Goal: Task Accomplishment & Management: Complete application form

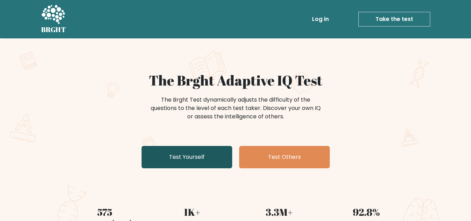
click at [210, 161] on link "Test Yourself" at bounding box center [187, 157] width 91 height 22
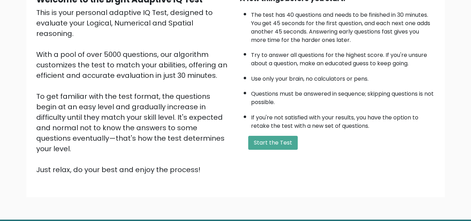
scroll to position [99, 0]
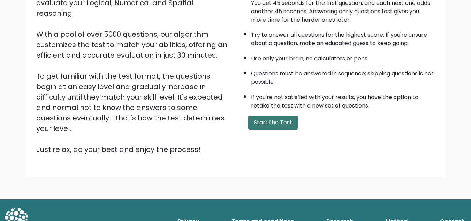
click at [283, 125] on button "Start the Test" at bounding box center [273, 122] width 50 height 14
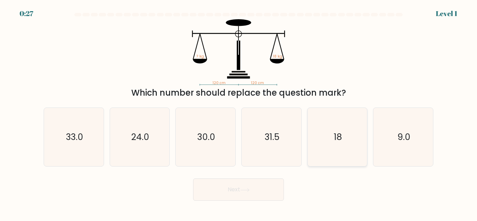
click at [341, 148] on icon "18" at bounding box center [337, 137] width 58 height 58
click at [239, 112] on input "e. 18" at bounding box center [238, 112] width 0 height 2
radio input "true"
click at [246, 193] on button "Next" at bounding box center [238, 189] width 91 height 22
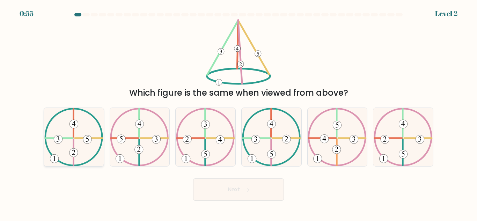
click at [63, 142] on icon at bounding box center [73, 137] width 59 height 58
click at [238, 112] on input "a." at bounding box center [238, 112] width 0 height 2
radio input "true"
click at [242, 191] on icon at bounding box center [244, 190] width 9 height 4
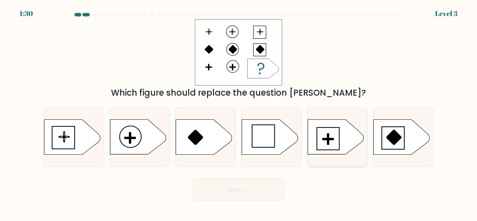
click at [331, 142] on icon at bounding box center [335, 137] width 56 height 35
click at [239, 112] on input "e." at bounding box center [238, 112] width 0 height 2
radio input "true"
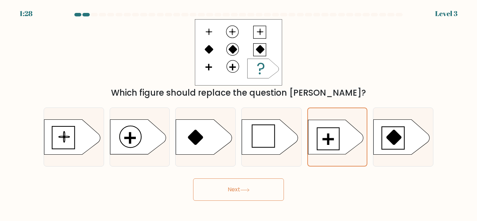
click at [250, 194] on button "Next" at bounding box center [238, 189] width 91 height 22
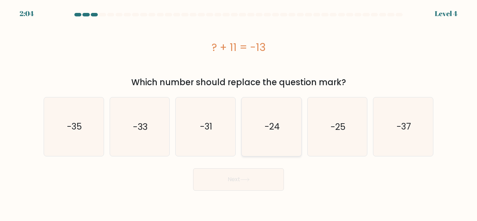
click at [275, 115] on icon "-24" at bounding box center [271, 126] width 58 height 58
click at [239, 112] on input "d. -24" at bounding box center [238, 112] width 0 height 2
radio input "true"
click at [237, 182] on button "Next" at bounding box center [238, 179] width 91 height 22
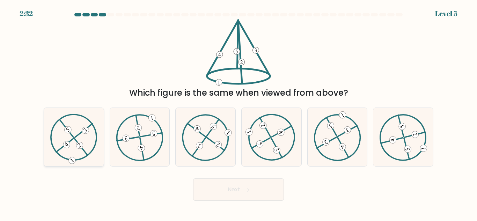
click at [81, 141] on icon at bounding box center [73, 137] width 47 height 47
click at [238, 112] on input "a." at bounding box center [238, 112] width 0 height 2
radio input "true"
click at [230, 185] on button "Next" at bounding box center [238, 189] width 91 height 22
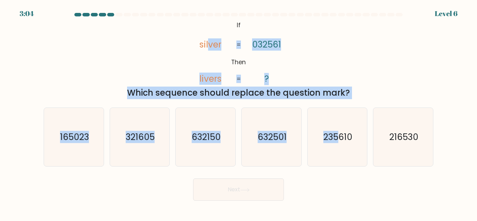
drag, startPoint x: 209, startPoint y: 47, endPoint x: 352, endPoint y: 171, distance: 189.2
click at [352, 171] on form "If ?" at bounding box center [238, 107] width 477 height 188
click at [341, 158] on icon "235610" at bounding box center [337, 137] width 58 height 58
click at [239, 112] on input "e. 235610" at bounding box center [238, 112] width 0 height 2
radio input "true"
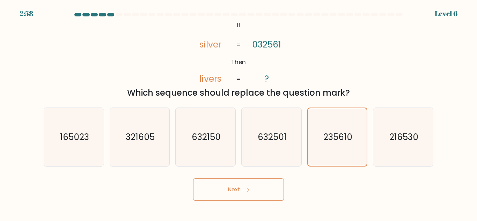
click at [248, 183] on button "Next" at bounding box center [238, 189] width 91 height 22
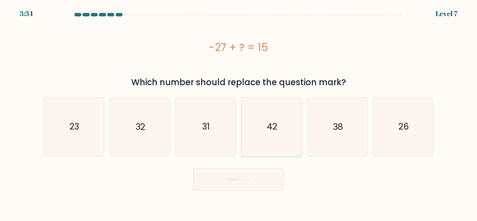
click at [261, 110] on icon "42" at bounding box center [271, 126] width 58 height 58
click at [239, 111] on input "d. 42" at bounding box center [238, 112] width 0 height 2
radio input "true"
click at [251, 177] on button "Next" at bounding box center [238, 179] width 91 height 22
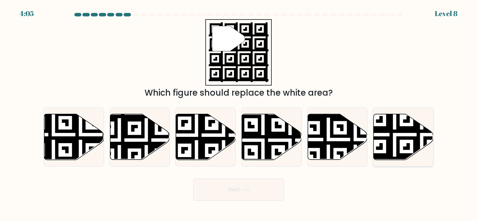
click at [396, 140] on icon at bounding box center [421, 161] width 108 height 108
click at [239, 112] on input "f." at bounding box center [238, 112] width 0 height 2
radio input "true"
click at [262, 191] on button "Next" at bounding box center [238, 189] width 91 height 22
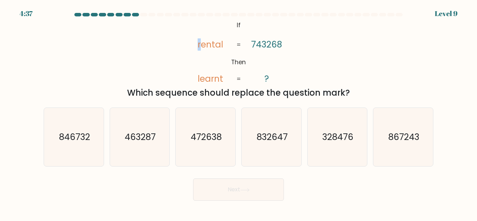
drag, startPoint x: 203, startPoint y: 43, endPoint x: 195, endPoint y: 43, distance: 8.4
click at [195, 43] on icon "@import url('https://fonts.googleapis.com/css?family=Abril+Fatface:400,100,100i…" at bounding box center [238, 52] width 107 height 66
click at [222, 45] on icon "@import url('https://fonts.googleapis.com/css?family=Abril+Fatface:400,100,100i…" at bounding box center [238, 52] width 107 height 66
drag, startPoint x: 208, startPoint y: 45, endPoint x: 191, endPoint y: 42, distance: 18.0
click at [191, 42] on icon "@import url('https://fonts.googleapis.com/css?family=Abril+Fatface:400,100,100i…" at bounding box center [238, 52] width 107 height 66
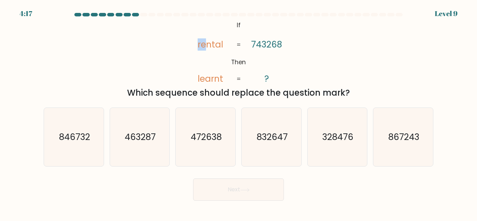
click at [202, 49] on tspan "rental" at bounding box center [209, 44] width 25 height 12
drag, startPoint x: 226, startPoint y: 49, endPoint x: 223, endPoint y: 46, distance: 5.0
click at [223, 46] on icon "@import url('https://fonts.googleapis.com/css?family=Abril+Fatface:400,100,100i…" at bounding box center [238, 52] width 107 height 66
click at [221, 46] on tspan "rental" at bounding box center [209, 44] width 25 height 12
drag, startPoint x: 194, startPoint y: 42, endPoint x: 202, endPoint y: 47, distance: 8.9
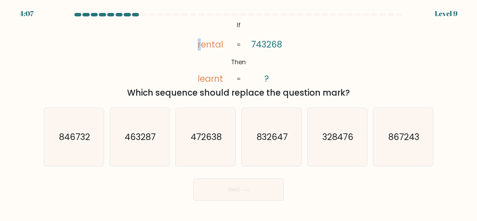
click at [202, 47] on icon "@import url('https://fonts.googleapis.com/css?family=Abril+Fatface:400,100,100i…" at bounding box center [238, 52] width 107 height 66
click at [220, 45] on tspan "rental" at bounding box center [209, 44] width 25 height 12
drag, startPoint x: 208, startPoint y: 45, endPoint x: 203, endPoint y: 45, distance: 4.2
click at [203, 45] on tspan "rental" at bounding box center [209, 44] width 25 height 12
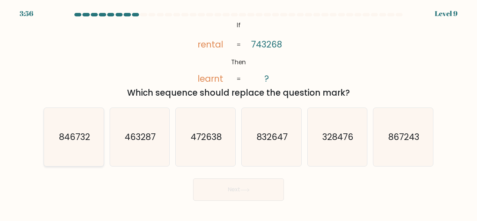
click at [68, 146] on icon "846732" at bounding box center [74, 137] width 58 height 58
click at [238, 112] on input "a. 846732" at bounding box center [238, 112] width 0 height 2
radio input "true"
click at [249, 188] on icon at bounding box center [244, 190] width 9 height 4
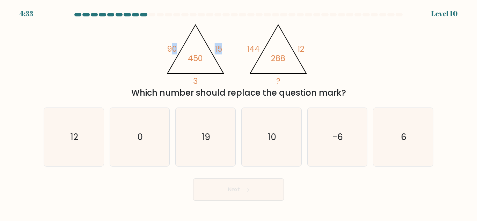
drag, startPoint x: 173, startPoint y: 48, endPoint x: 221, endPoint y: 49, distance: 47.8
click at [221, 49] on icon "@import url('https://fonts.googleapis.com/css?family=Abril+Fatface:400,100,100i…" at bounding box center [196, 53] width 66 height 67
click at [401, 60] on div "@import url('https://fonts.googleapis.com/css?family=Abril+Fatface:400,100,100i…" at bounding box center [238, 59] width 398 height 80
click at [67, 120] on icon "12" at bounding box center [74, 137] width 58 height 58
click at [238, 112] on input "a. 12" at bounding box center [238, 112] width 0 height 2
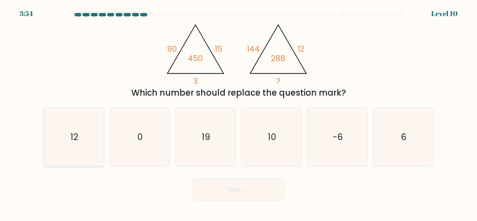
radio input "true"
click at [263, 188] on button "Next" at bounding box center [238, 189] width 91 height 22
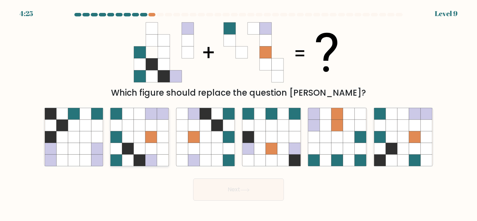
click at [121, 163] on icon at bounding box center [117, 161] width 12 height 12
click at [238, 112] on input "b." at bounding box center [238, 112] width 0 height 2
radio input "true"
drag, startPoint x: 269, startPoint y: 50, endPoint x: 255, endPoint y: 38, distance: 18.4
click at [255, 38] on g at bounding box center [253, 52] width 60 height 60
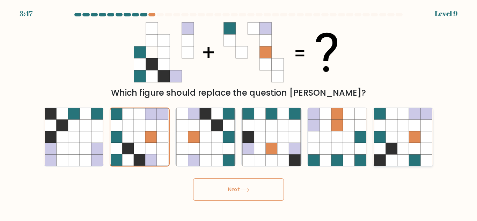
click at [386, 136] on icon at bounding box center [392, 137] width 12 height 12
click at [239, 112] on input "f." at bounding box center [238, 112] width 0 height 2
radio input "true"
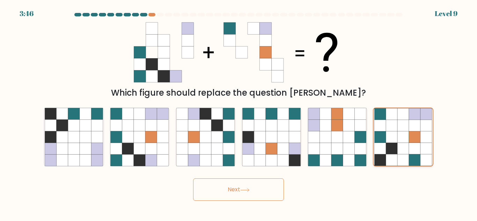
click at [386, 136] on icon at bounding box center [380, 137] width 12 height 12
click at [239, 112] on input "f." at bounding box center [238, 112] width 0 height 2
click at [152, 119] on icon at bounding box center [151, 114] width 12 height 12
click at [238, 112] on input "b." at bounding box center [238, 112] width 0 height 2
radio input "true"
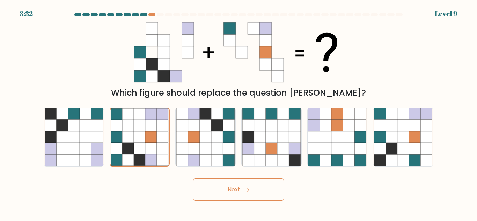
click at [256, 187] on button "Next" at bounding box center [238, 189] width 91 height 22
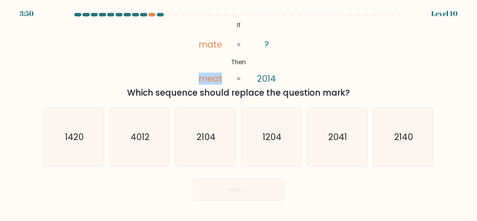
drag, startPoint x: 200, startPoint y: 79, endPoint x: 223, endPoint y: 81, distance: 23.5
click at [223, 81] on icon "@import url('https://fonts.googleapis.com/css?family=Abril+Fatface:400,100,100i…" at bounding box center [238, 52] width 107 height 66
click at [415, 120] on icon "2140" at bounding box center [403, 137] width 58 height 58
click at [239, 112] on input "f. 2140" at bounding box center [238, 112] width 0 height 2
radio input "true"
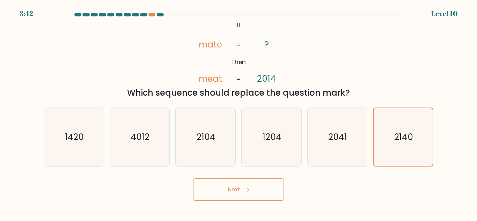
drag, startPoint x: 221, startPoint y: 78, endPoint x: 224, endPoint y: 81, distance: 4.5
click at [224, 81] on icon "@import url('https://fonts.googleapis.com/css?family=Abril+Fatface:400,100,100i…" at bounding box center [238, 52] width 107 height 66
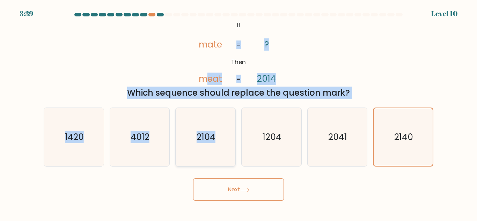
drag, startPoint x: 208, startPoint y: 79, endPoint x: 230, endPoint y: 160, distance: 84.1
click at [230, 160] on form "If ?" at bounding box center [238, 107] width 477 height 188
click at [234, 192] on button "Next" at bounding box center [238, 189] width 91 height 22
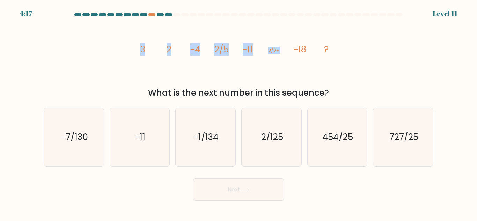
drag, startPoint x: 139, startPoint y: 55, endPoint x: 281, endPoint y: 59, distance: 141.4
click at [281, 59] on icon "image/svg+xml 3 2 -4 2/5 -11 2/25 -18 ?" at bounding box center [238, 52] width 209 height 66
drag, startPoint x: 146, startPoint y: 53, endPoint x: 281, endPoint y: 51, distance: 135.4
click at [281, 51] on icon "image/svg+xml 3 2 -4 2/5 -11 2/25 -18 ?" at bounding box center [238, 52] width 209 height 66
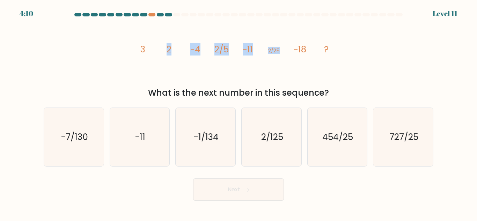
click at [281, 51] on icon "image/svg+xml 3 2 -4 2/5 -11 2/25 -18 ?" at bounding box center [238, 52] width 209 height 66
click at [283, 140] on text "2/125" at bounding box center [272, 137] width 22 height 12
click at [239, 112] on input "d. 2/125" at bounding box center [238, 112] width 0 height 2
radio input "true"
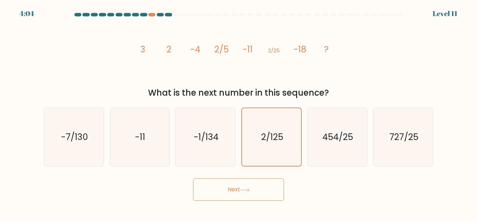
click at [249, 195] on button "Next" at bounding box center [238, 189] width 91 height 22
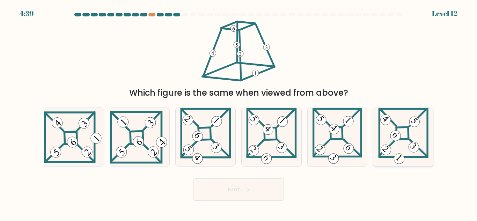
click at [407, 149] on icon at bounding box center [403, 137] width 50 height 58
click at [239, 112] on input "f." at bounding box center [238, 112] width 0 height 2
radio input "true"
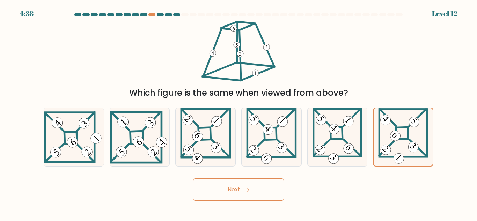
click at [230, 195] on button "Next" at bounding box center [238, 189] width 91 height 22
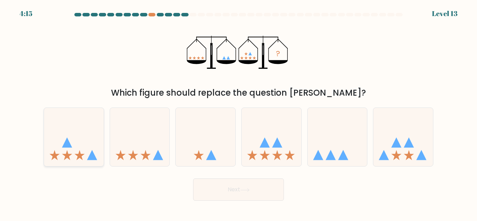
click at [69, 148] on icon at bounding box center [74, 136] width 60 height 49
click at [238, 112] on input "a." at bounding box center [238, 112] width 0 height 2
radio input "true"
click at [229, 189] on button "Next" at bounding box center [238, 189] width 91 height 22
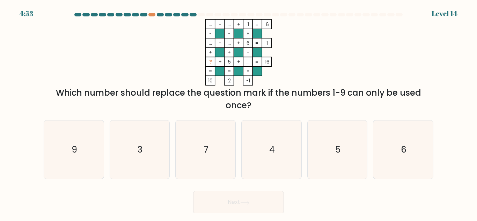
drag, startPoint x: 59, startPoint y: 94, endPoint x: 252, endPoint y: 100, distance: 193.0
click at [252, 100] on div "Which number should replace the question mark if the numbers 1-9 can only be us…" at bounding box center [238, 99] width 381 height 25
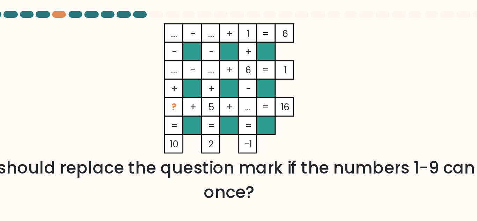
drag, startPoint x: 249, startPoint y: 43, endPoint x: 256, endPoint y: 40, distance: 7.3
click at [256, 40] on icon "... - ... + 1 6 - - + ... - ... + 6 1 + + - ? + 5 + ... = 16 = = = = 10 2 -1 =" at bounding box center [238, 52] width 209 height 66
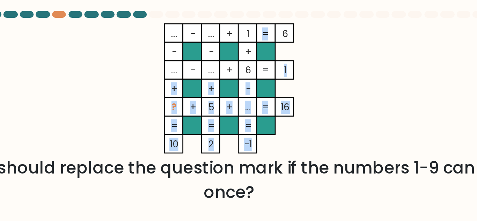
click at [256, 40] on tspan "=" at bounding box center [256, 43] width 3 height 7
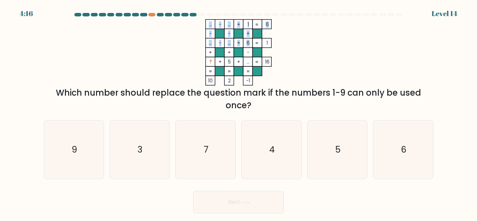
drag, startPoint x: 249, startPoint y: 24, endPoint x: 249, endPoint y: 41, distance: 16.8
click at [249, 41] on icon "... - ... + 1 6 - - + ... - ... + 6 1 + + - ? + 5 + ... = 16 = = = = 10 2 -1 =" at bounding box center [238, 52] width 209 height 66
click at [249, 41] on tspan "6" at bounding box center [247, 43] width 3 height 7
click at [249, 61] on icon "... - ... + 1 6 - - + ... - ... + 6 1 + + - ? + 5 + ... = 16 = = = = 10 2 -1 =" at bounding box center [238, 52] width 209 height 66
click at [249, 61] on tspan "..." at bounding box center [247, 62] width 3 height 7
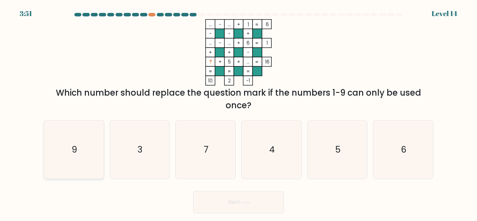
click at [66, 147] on icon "9" at bounding box center [74, 149] width 58 height 58
click at [238, 112] on input "a. 9" at bounding box center [238, 112] width 0 height 2
radio input "true"
drag, startPoint x: 341, startPoint y: 92, endPoint x: 282, endPoint y: 111, distance: 62.2
click at [282, 111] on div "Which number should replace the question mark if the numbers 1-9 can only be us…" at bounding box center [238, 99] width 381 height 25
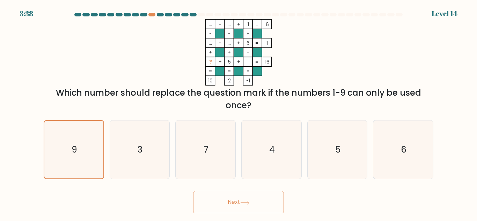
click at [254, 202] on button "Next" at bounding box center [238, 202] width 91 height 22
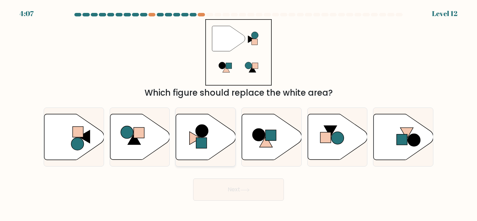
click at [194, 144] on icon at bounding box center [206, 137] width 60 height 46
click at [238, 112] on input "c." at bounding box center [238, 112] width 0 height 2
radio input "true"
click at [252, 195] on button "Next" at bounding box center [238, 189] width 91 height 22
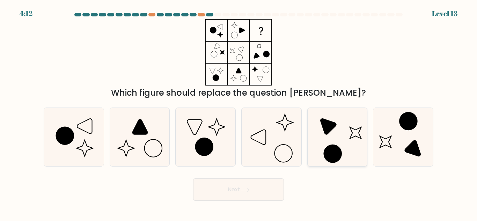
click at [324, 136] on icon at bounding box center [337, 137] width 58 height 58
click at [239, 112] on input "e." at bounding box center [238, 112] width 0 height 2
radio input "true"
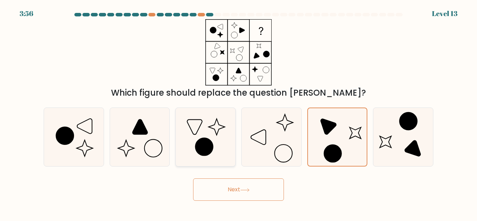
click at [208, 131] on icon at bounding box center [205, 137] width 58 height 58
click at [238, 112] on input "c." at bounding box center [238, 112] width 0 height 2
radio input "true"
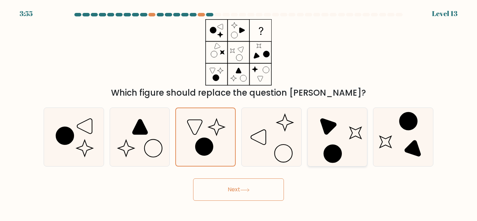
click at [323, 137] on icon at bounding box center [337, 137] width 58 height 58
click at [239, 112] on input "e." at bounding box center [238, 112] width 0 height 2
radio input "true"
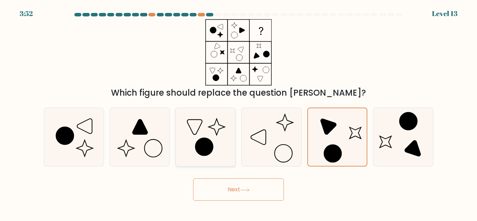
click at [227, 136] on icon at bounding box center [205, 137] width 58 height 58
click at [238, 112] on input "c." at bounding box center [238, 112] width 0 height 2
radio input "true"
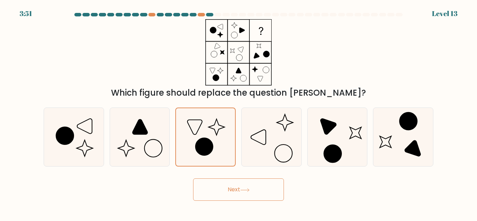
click at [244, 191] on icon at bounding box center [244, 190] width 9 height 4
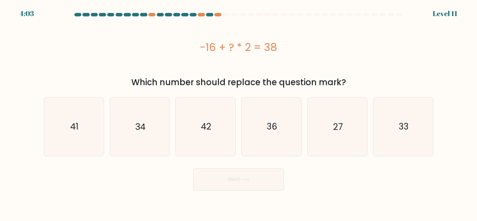
drag, startPoint x: 272, startPoint y: 54, endPoint x: 285, endPoint y: 54, distance: 12.2
click at [285, 54] on div "-16 + ? * 2 = 38" at bounding box center [238, 47] width 389 height 16
click at [312, 43] on div "-16 + ? * 2 = 38" at bounding box center [238, 47] width 389 height 16
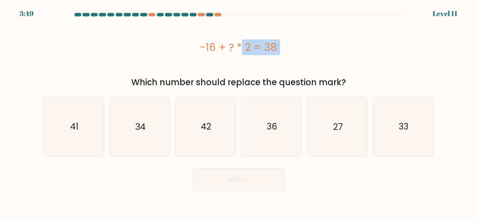
click at [234, 39] on div "-16 + ? * 2 = 38" at bounding box center [238, 47] width 389 height 16
drag, startPoint x: 199, startPoint y: 42, endPoint x: 227, endPoint y: 40, distance: 27.6
click at [227, 40] on div "-16 + ? * 2 = 38" at bounding box center [238, 47] width 389 height 16
drag, startPoint x: 262, startPoint y: 50, endPoint x: 276, endPoint y: 51, distance: 13.3
click at [276, 51] on div "-16 + ? * 2 = 38" at bounding box center [238, 47] width 389 height 16
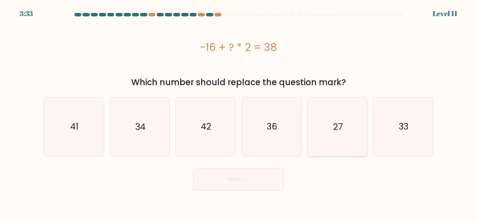
click at [344, 125] on icon "27" at bounding box center [337, 126] width 58 height 58
click at [239, 112] on input "e. 27" at bounding box center [238, 112] width 0 height 2
radio input "true"
click at [254, 187] on button "Next" at bounding box center [238, 179] width 91 height 22
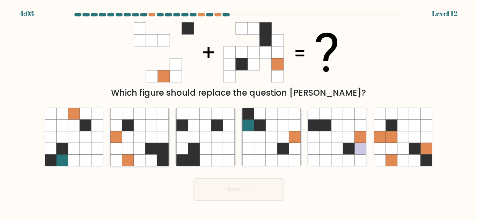
click at [135, 148] on icon at bounding box center [140, 149] width 12 height 12
click at [238, 112] on input "b." at bounding box center [238, 112] width 0 height 2
radio input "true"
click at [228, 187] on button "Next" at bounding box center [238, 189] width 91 height 22
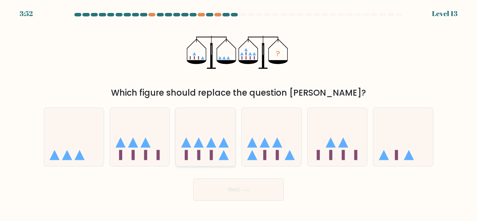
click at [219, 136] on icon at bounding box center [205, 136] width 60 height 49
click at [238, 112] on input "c." at bounding box center [238, 112] width 0 height 2
radio input "true"
click at [284, 152] on icon at bounding box center [271, 136] width 60 height 49
click at [239, 112] on input "d." at bounding box center [238, 112] width 0 height 2
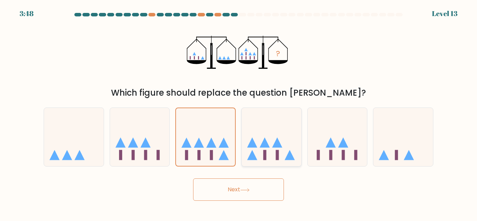
radio input "true"
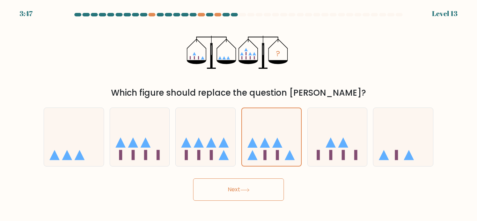
click at [258, 185] on button "Next" at bounding box center [238, 189] width 91 height 22
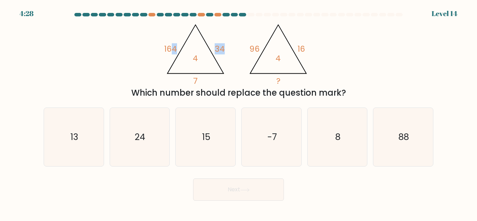
drag, startPoint x: 229, startPoint y: 46, endPoint x: 170, endPoint y: 46, distance: 59.3
click at [170, 46] on icon "@import url('https://fonts.googleapis.com/css?family=Abril+Fatface:400,100,100i…" at bounding box center [238, 52] width 152 height 66
click at [170, 46] on tspan "164" at bounding box center [170, 48] width 13 height 11
drag, startPoint x: 250, startPoint y: 46, endPoint x: 306, endPoint y: 48, distance: 56.2
click at [306, 48] on icon "@import url('https://fonts.googleapis.com/css?family=Abril+Fatface:400,100,100i…" at bounding box center [238, 52] width 152 height 66
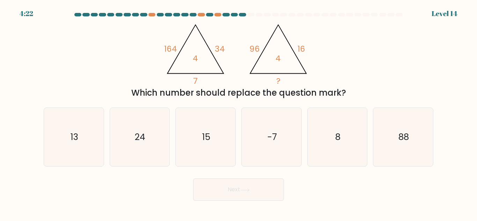
click at [224, 45] on icon "@import url('https://fonts.googleapis.com/css?family=Abril+Fatface:400,100,100i…" at bounding box center [238, 52] width 152 height 66
drag, startPoint x: 224, startPoint y: 45, endPoint x: 204, endPoint y: 69, distance: 31.7
click at [204, 69] on icon "@import url('https://fonts.googleapis.com/css?family=Abril+Fatface:400,100,100i…" at bounding box center [238, 52] width 152 height 66
drag, startPoint x: 176, startPoint y: 45, endPoint x: 247, endPoint y: 48, distance: 70.9
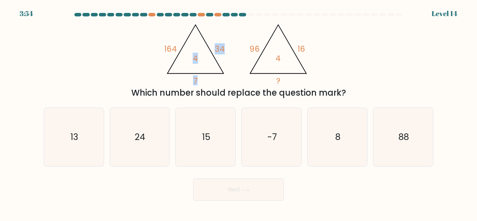
click at [247, 48] on icon "@import url('https://fonts.googleapis.com/css?family=Abril+Fatface:400,100,100i…" at bounding box center [238, 52] width 152 height 66
drag, startPoint x: 297, startPoint y: 80, endPoint x: 260, endPoint y: 83, distance: 37.8
click at [260, 83] on icon "@import url('https://fonts.googleapis.com/css?family=Abril+Fatface:400,100,100i…" at bounding box center [238, 52] width 152 height 66
click at [323, 148] on icon "8" at bounding box center [337, 137] width 58 height 58
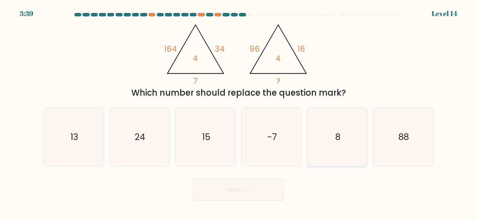
click at [239, 112] on input "e. 8" at bounding box center [238, 112] width 0 height 2
radio input "true"
click at [261, 198] on button "Next" at bounding box center [238, 189] width 91 height 22
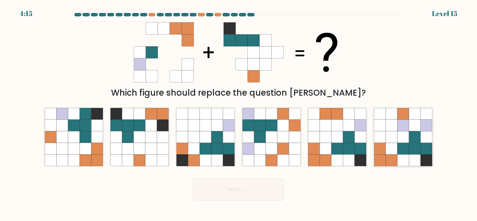
click at [417, 143] on icon at bounding box center [415, 149] width 12 height 12
click at [239, 112] on input "f." at bounding box center [238, 112] width 0 height 2
radio input "true"
click at [244, 185] on button "Next" at bounding box center [238, 189] width 91 height 22
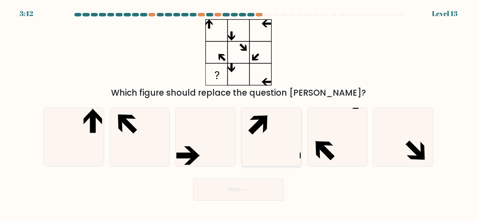
click at [253, 130] on icon at bounding box center [257, 125] width 18 height 18
click at [239, 112] on input "d." at bounding box center [238, 112] width 0 height 2
radio input "true"
click at [254, 188] on button "Next" at bounding box center [238, 189] width 91 height 22
